Goal: Task Accomplishment & Management: Complete application form

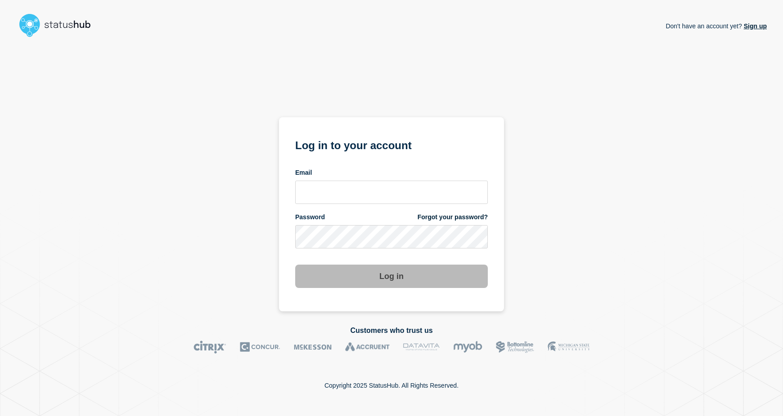
type input "[EMAIL_ADDRESS][DOMAIN_NAME]"
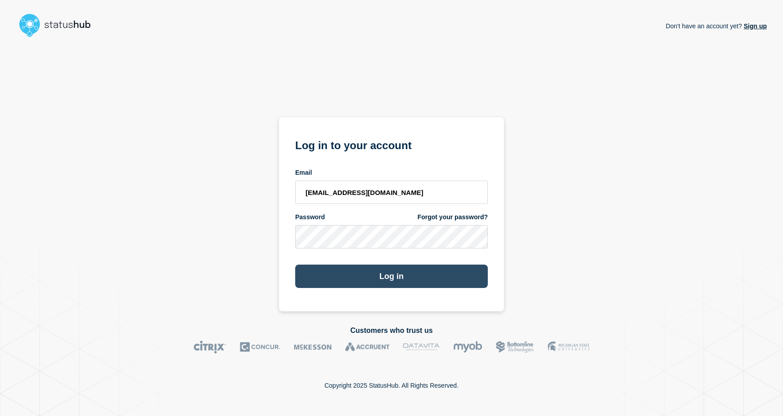
click at [369, 272] on button "Log in" at bounding box center [391, 276] width 193 height 23
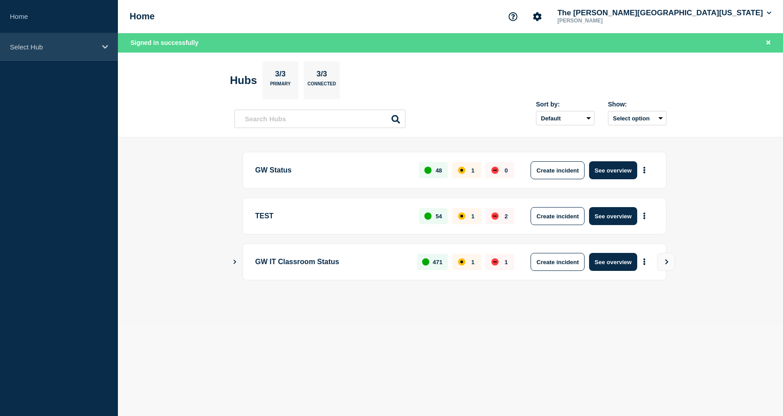
click at [62, 48] on p "Select Hub" at bounding box center [53, 47] width 86 height 8
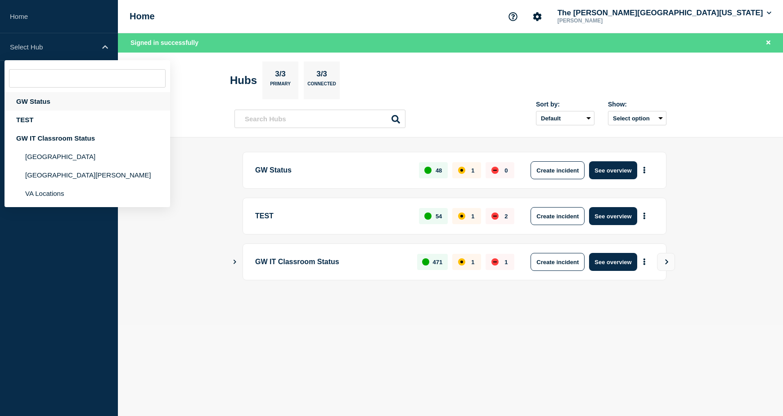
click at [48, 103] on div "GW Status" at bounding box center [87, 101] width 166 height 18
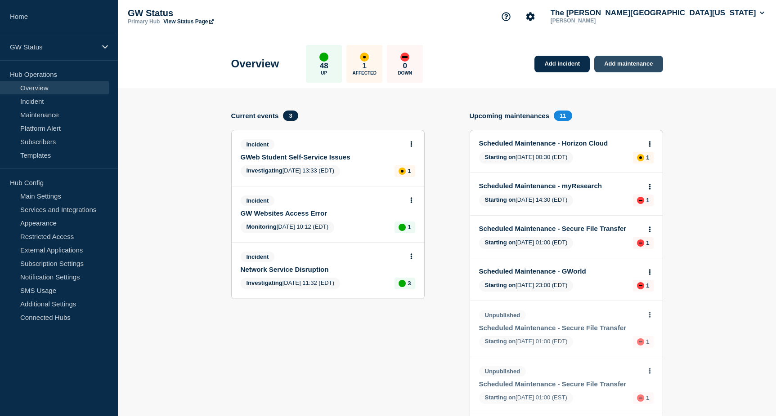
click at [630, 62] on link "Add maintenance" at bounding box center [628, 64] width 68 height 17
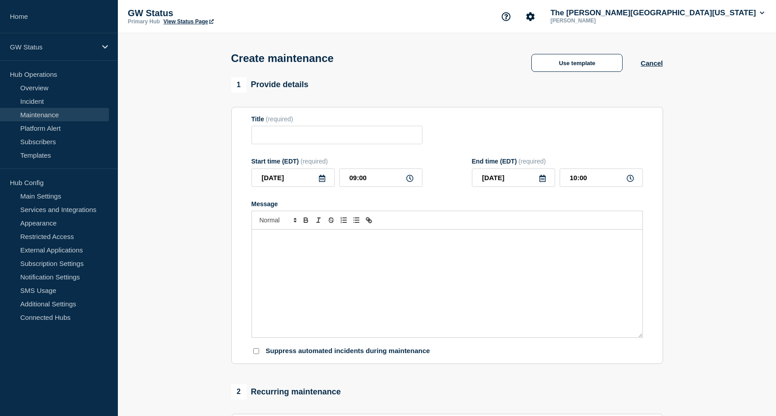
click at [45, 114] on link "Maintenance" at bounding box center [54, 114] width 109 height 13
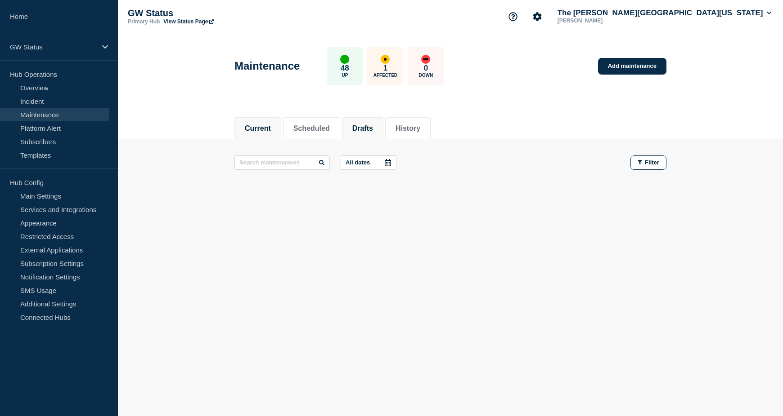
click at [368, 125] on button "Drafts" at bounding box center [362, 129] width 21 height 8
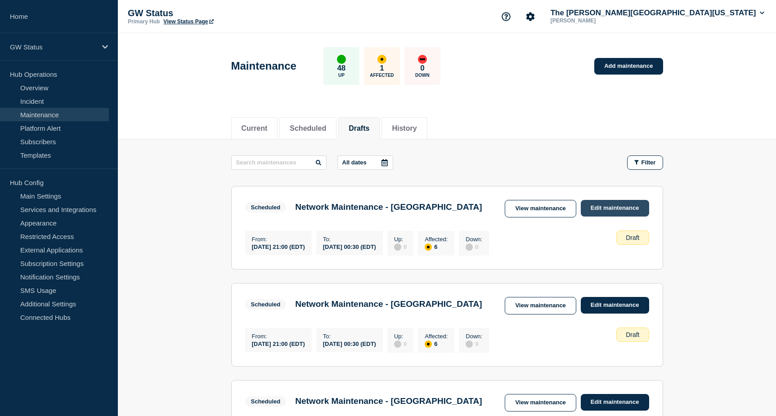
click at [610, 205] on link "Edit maintenance" at bounding box center [615, 208] width 68 height 17
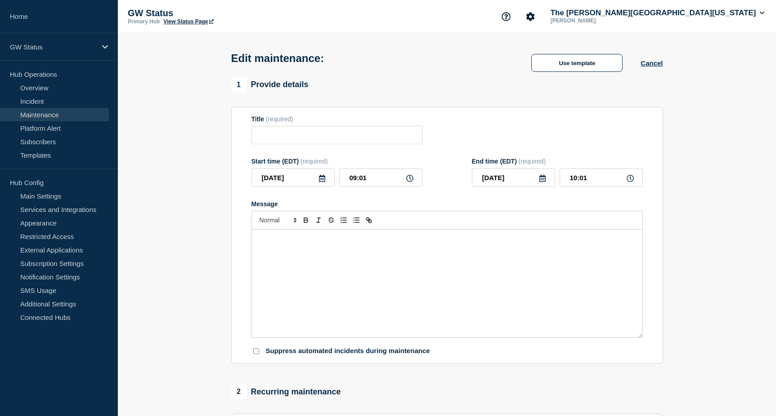
type input "Network Maintenance - Foggy Bottom Campus"
type input "2025-09-20"
type input "21:00"
type input "2025-09-21"
type input "00:30"
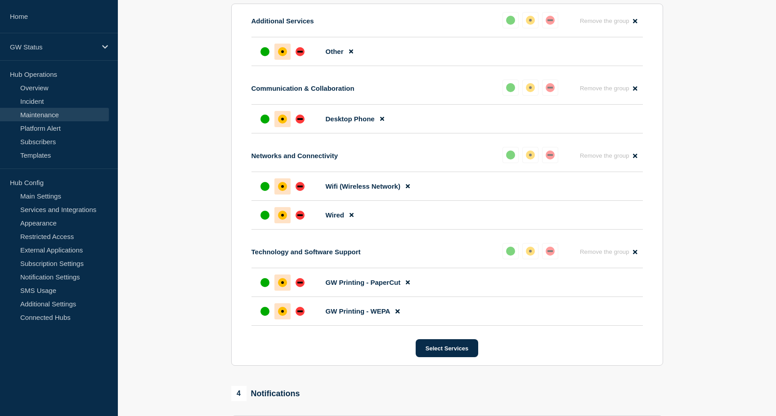
scroll to position [649, 0]
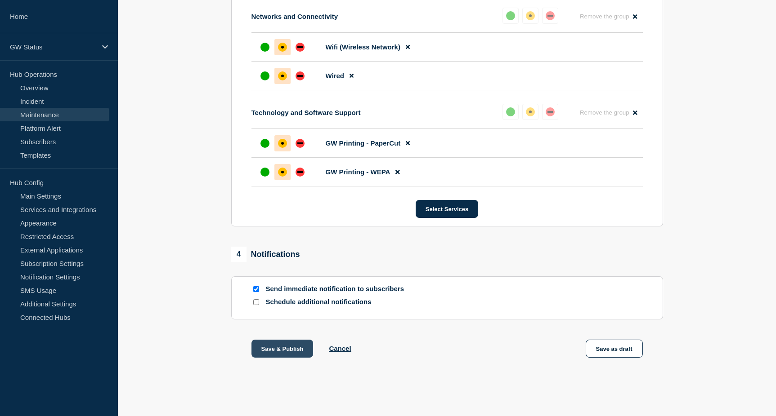
click at [285, 350] on button "Save & Publish" at bounding box center [282, 349] width 62 height 18
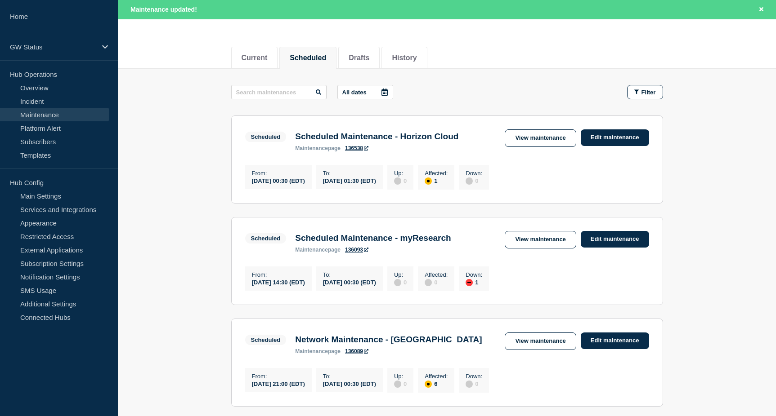
scroll to position [90, 0]
click at [367, 54] on button "Drafts" at bounding box center [359, 58] width 21 height 8
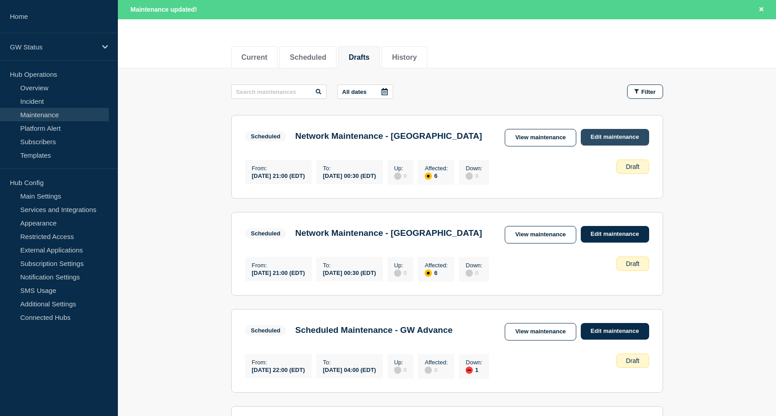
click at [607, 132] on link "Edit maintenance" at bounding box center [615, 137] width 68 height 17
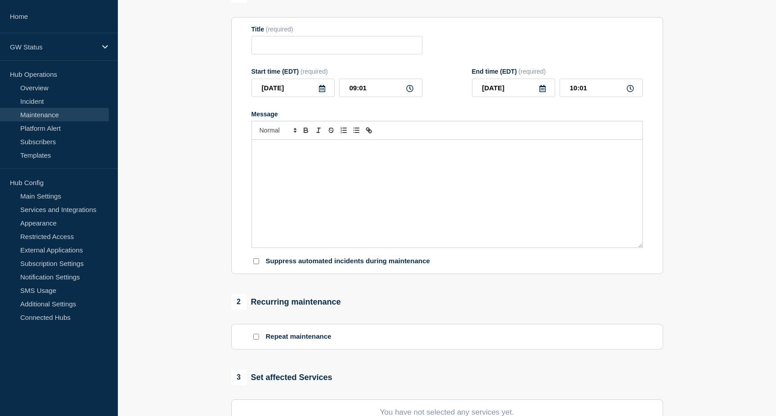
type input "Network Maintenance - Foggy Bottom Campus"
type input "2025-09-21"
type input "21:00"
type input "2025-09-22"
type input "00:30"
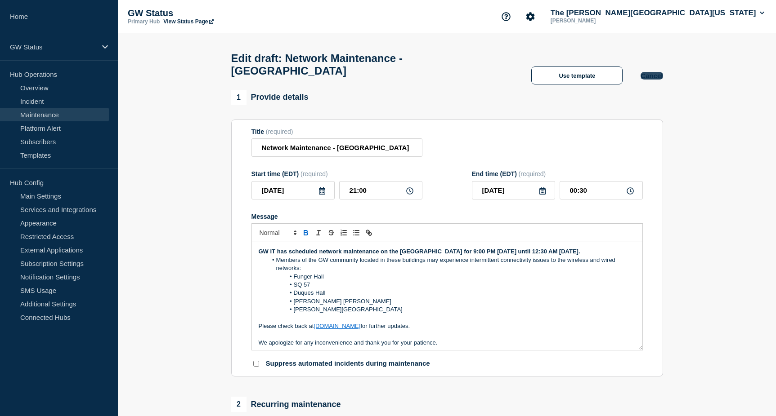
click at [648, 80] on button "Cancel" at bounding box center [651, 76] width 22 height 8
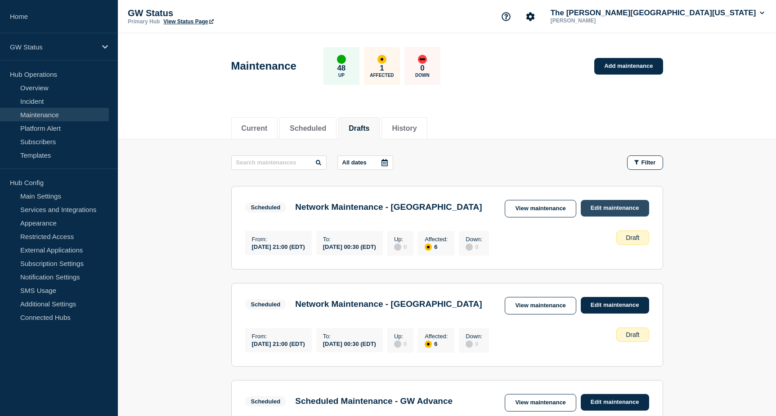
click at [606, 207] on link "Edit maintenance" at bounding box center [615, 208] width 68 height 17
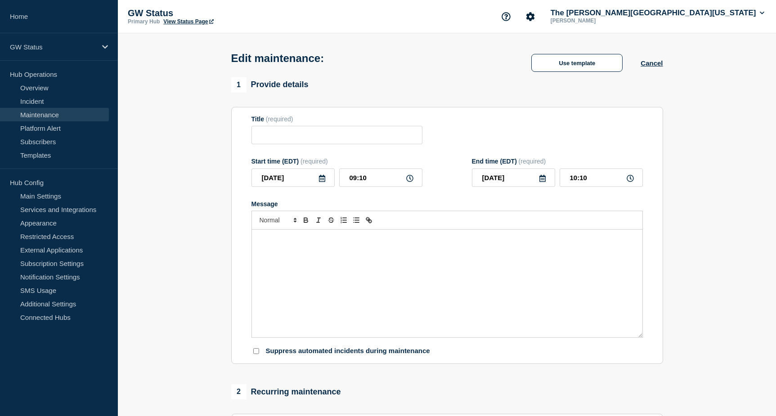
type input "Network Maintenance - Foggy Bottom Campus"
type input "2025-09-21"
type input "21:00"
type input "2025-09-22"
type input "00:30"
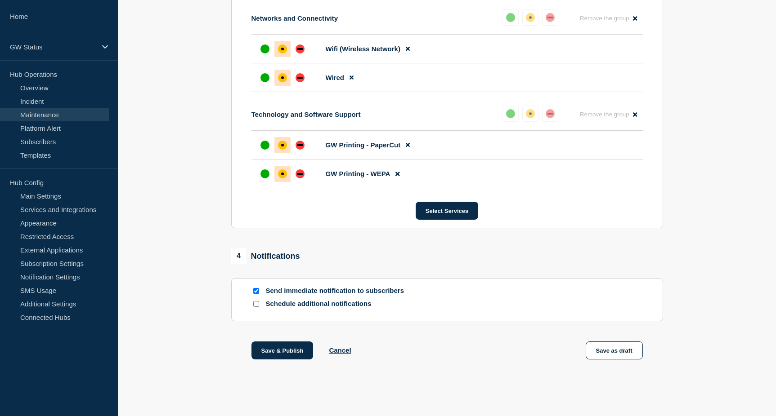
scroll to position [649, 0]
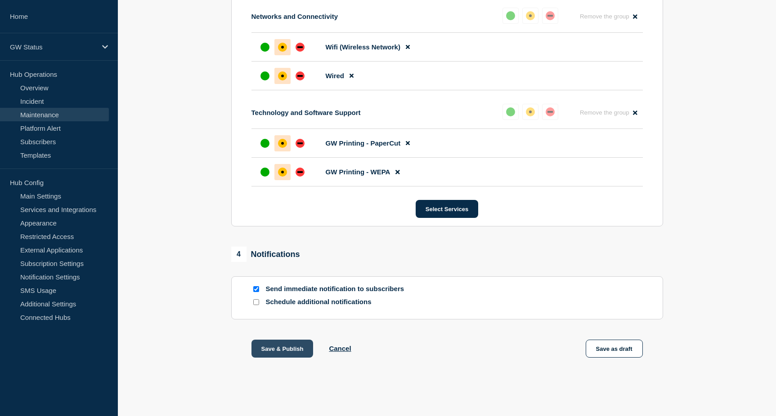
click at [285, 351] on button "Save & Publish" at bounding box center [282, 349] width 62 height 18
